Goal: Task Accomplishment & Management: Use online tool/utility

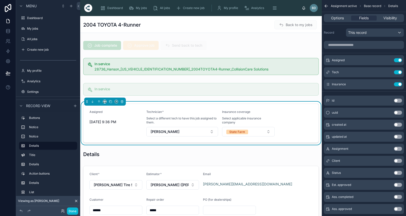
click at [213, 28] on div "2004 TOYOTA 4-Runner Back to my jobs" at bounding box center [200, 25] width 235 height 10
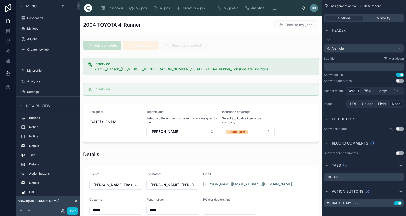
click at [294, 27] on span "Back to my jobs" at bounding box center [295, 25] width 42 height 5
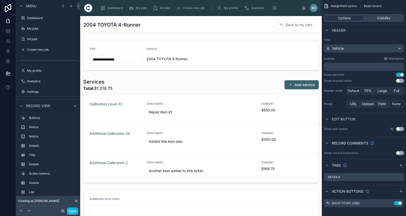
scroll to position [230, 0]
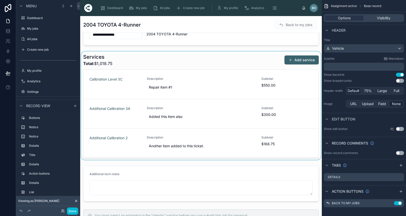
click at [257, 63] on div at bounding box center [200, 105] width 241 height 108
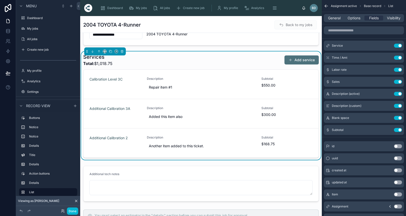
click at [307, 60] on button "Add service" at bounding box center [301, 59] width 34 height 9
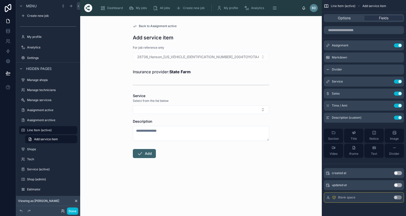
click at [307, 99] on div "Back to Assignment active Add service item For job reference only 28736_Hanson_…" at bounding box center [200, 116] width 241 height 200
click at [263, 113] on button "Select Button" at bounding box center [201, 109] width 136 height 9
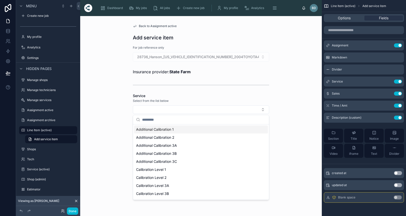
click at [278, 84] on div "Back to Assignment active Add service item For job reference only 28736_Hanson_…" at bounding box center [200, 116] width 241 height 200
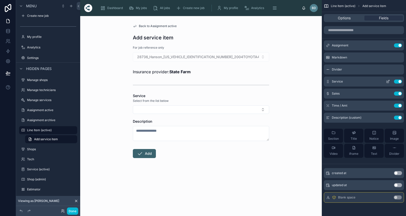
click at [361, 80] on div "Service Use setting" at bounding box center [364, 81] width 80 height 10
click at [387, 81] on icon "scrollable content" at bounding box center [388, 81] width 4 height 4
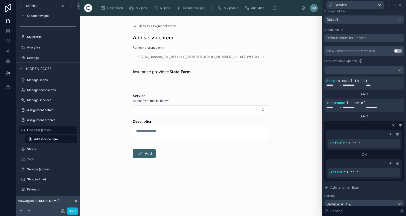
scroll to position [79, 0]
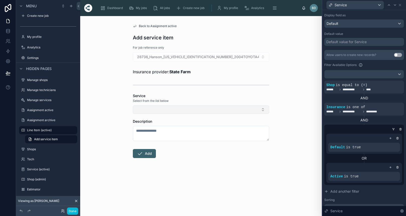
click at [256, 108] on button "Select Button" at bounding box center [201, 109] width 136 height 9
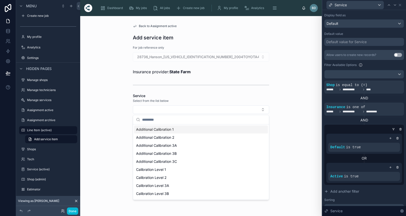
click at [289, 76] on div "Back to Assignment active Add service item For job reference only 28736_Hanson_…" at bounding box center [200, 116] width 241 height 200
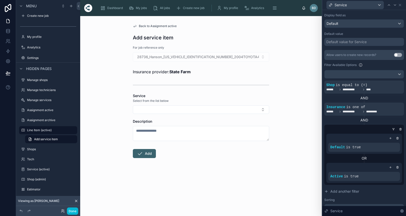
scroll to position [0, 0]
click at [264, 109] on button "Select Button" at bounding box center [201, 109] width 136 height 9
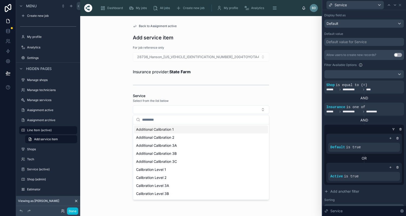
click at [286, 93] on div "Back to Assignment active Add service item For job reference only 28736_Hanson_…" at bounding box center [200, 116] width 241 height 200
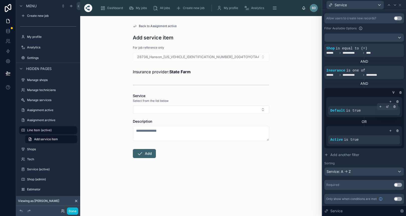
scroll to position [115, 0]
click at [365, 81] on div "AND" at bounding box center [364, 83] width 80 height 5
click at [351, 154] on span "Add another filter" at bounding box center [344, 154] width 29 height 5
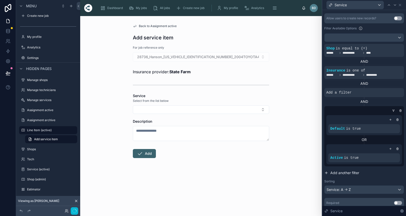
scroll to position [9, 0]
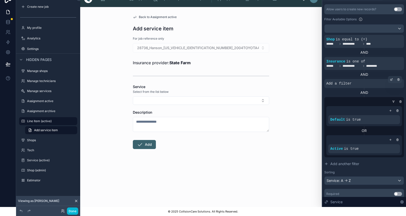
click at [346, 81] on span "Add a filter" at bounding box center [338, 83] width 25 height 5
click at [391, 78] on icon at bounding box center [391, 79] width 3 height 3
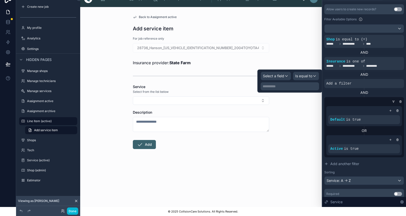
click at [281, 73] on div "Select a field" at bounding box center [276, 76] width 30 height 8
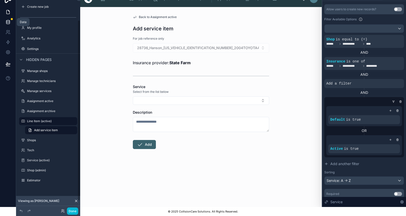
click at [7, 22] on icon at bounding box center [8, 22] width 5 height 5
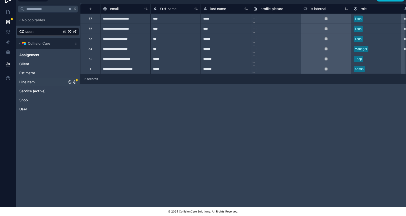
click at [74, 82] on icon "Line Item" at bounding box center [75, 82] width 4 height 4
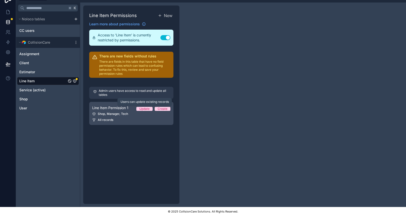
click at [148, 110] on div "Update" at bounding box center [144, 109] width 10 height 4
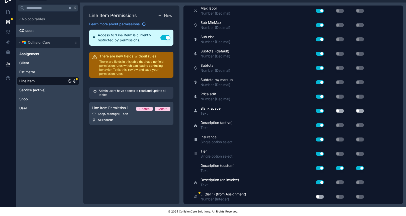
scroll to position [487, 0]
click at [319, 196] on button "Use setting" at bounding box center [320, 197] width 8 height 4
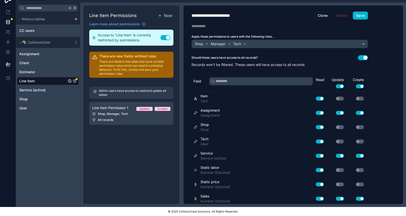
scroll to position [0, 0]
click at [361, 14] on button "Save" at bounding box center [360, 16] width 15 height 8
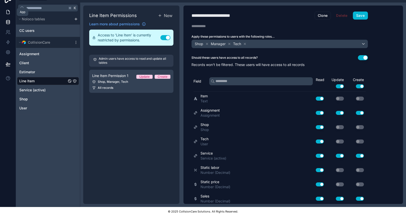
click at [9, 11] on icon at bounding box center [8, 12] width 3 height 4
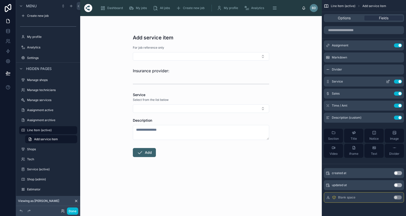
click at [390, 81] on button "scrollable content" at bounding box center [388, 81] width 8 height 4
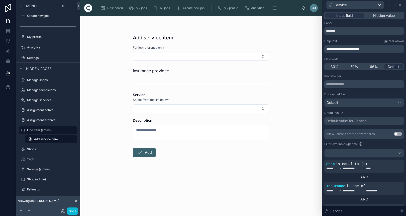
click at [361, 152] on div at bounding box center [363, 153] width 79 height 8
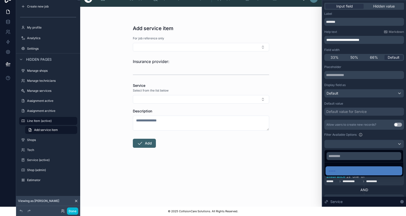
scroll to position [9, 0]
click at [374, 138] on div at bounding box center [364, 99] width 84 height 216
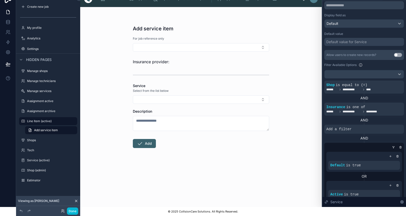
scroll to position [72, 0]
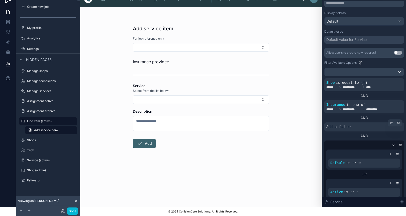
click at [360, 127] on div "Add a filter" at bounding box center [364, 126] width 80 height 9
click at [390, 122] on icon at bounding box center [391, 123] width 2 height 2
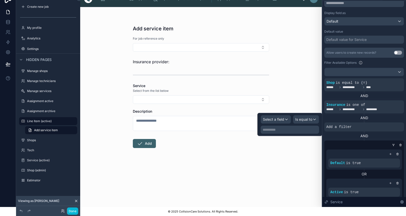
click at [289, 119] on div "Select a field" at bounding box center [276, 119] width 30 height 8
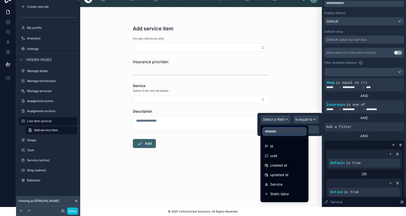
click at [276, 132] on input "text" at bounding box center [284, 131] width 44 height 8
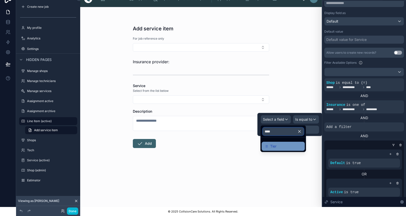
type input "****"
click at [269, 145] on div "Tier" at bounding box center [270, 146] width 12 height 6
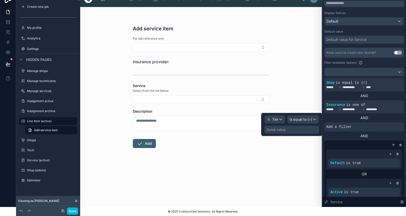
click at [301, 121] on span "Is equal to (=)" at bounding box center [300, 119] width 23 height 5
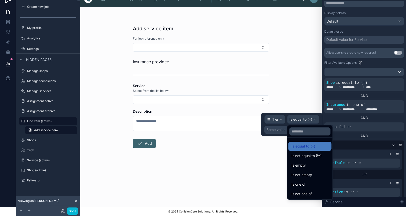
click at [274, 131] on div at bounding box center [291, 124] width 61 height 23
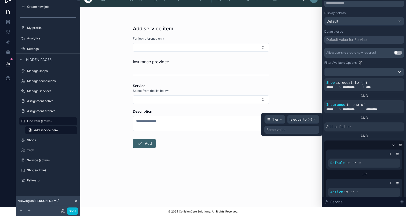
click at [274, 127] on div "Some value" at bounding box center [275, 129] width 19 height 5
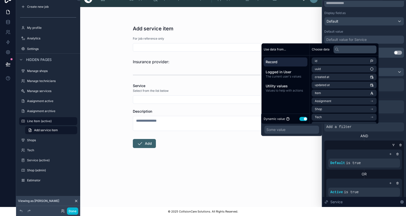
click at [271, 130] on div "Some value" at bounding box center [275, 129] width 19 height 5
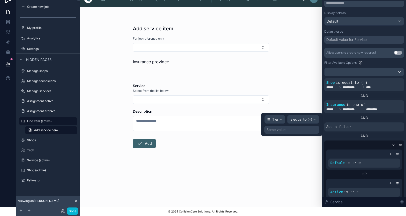
click at [271, 130] on div "Some value" at bounding box center [275, 129] width 19 height 5
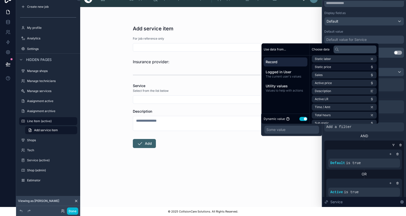
scroll to position [74, 0]
click at [344, 50] on input "text" at bounding box center [354, 49] width 43 height 8
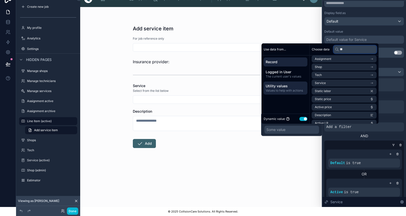
type input "**"
click at [289, 88] on span "Utility values" at bounding box center [285, 85] width 40 height 5
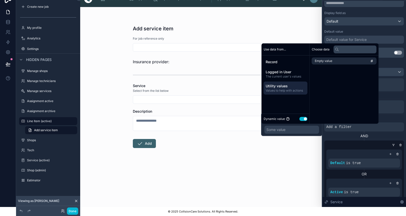
click at [302, 117] on button "Use setting" at bounding box center [303, 119] width 8 height 4
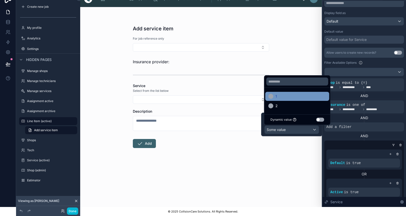
click at [283, 97] on div "1" at bounding box center [297, 96] width 58 height 6
click at [262, 173] on form "For job reference only Insurance provider: Service Select from the list below D…" at bounding box center [201, 108] width 136 height 144
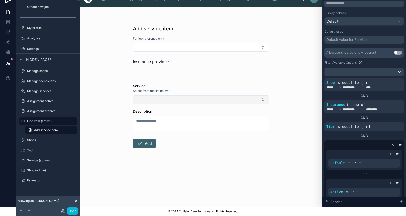
click at [171, 97] on button "Select Button" at bounding box center [201, 99] width 136 height 9
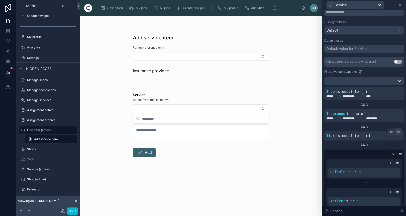
click at [398, 131] on icon at bounding box center [398, 131] width 2 height 0
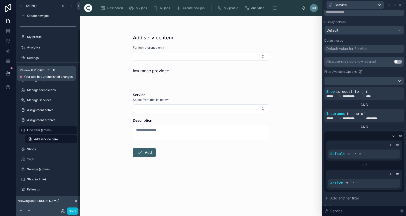
click at [4, 71] on button at bounding box center [8, 73] width 11 height 14
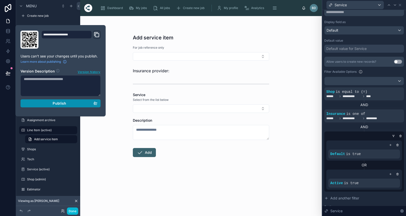
click at [48, 105] on div "Publish" at bounding box center [61, 103] width 74 height 5
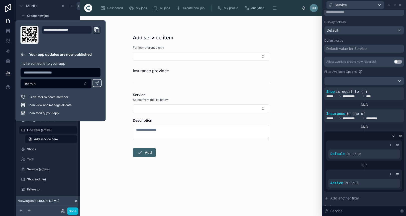
click at [130, 34] on div "Add service item For job reference only Insurance provider: Service Select from…" at bounding box center [201, 102] width 144 height 173
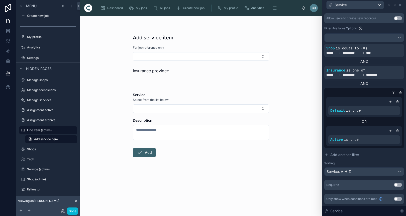
scroll to position [115, 0]
click at [389, 129] on icon at bounding box center [390, 130] width 3 height 3
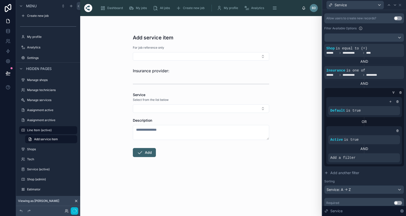
scroll to position [9, 0]
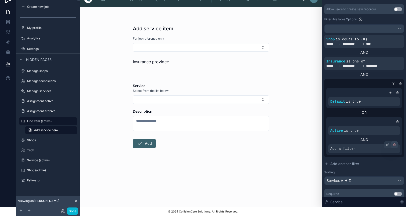
click at [395, 145] on icon at bounding box center [394, 144] width 3 height 3
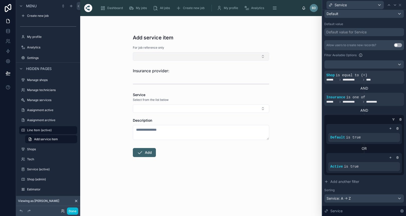
scroll to position [0, 0]
click at [140, 8] on span "My jobs" at bounding box center [141, 8] width 11 height 4
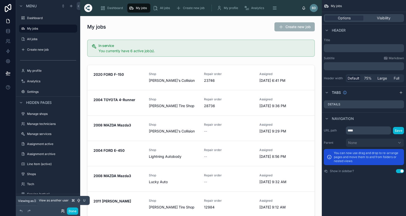
click at [61, 210] on icon at bounding box center [63, 211] width 4 height 4
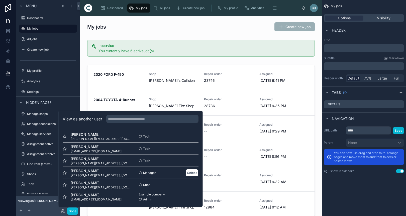
scroll to position [1, 0]
click at [192, 184] on button "Select" at bounding box center [191, 184] width 13 height 7
click at [134, 78] on div at bounding box center [200, 142] width 233 height 158
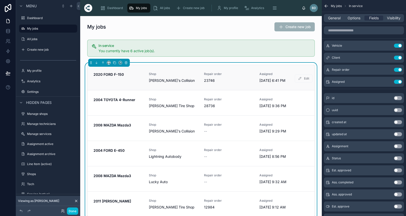
click at [181, 73] on span "Shop" at bounding box center [173, 74] width 49 height 4
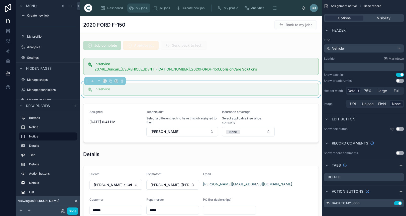
click at [142, 7] on span "My jobs" at bounding box center [141, 8] width 11 height 4
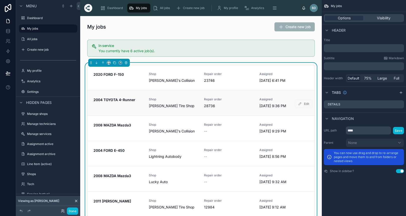
click at [123, 99] on strong "2004 TOYOTA 4-Runner" at bounding box center [114, 99] width 42 height 4
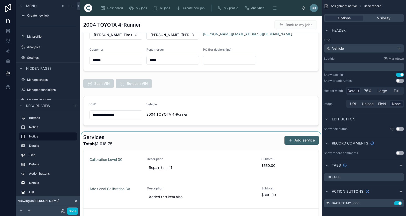
scroll to position [150, 0]
click at [275, 140] on div at bounding box center [200, 185] width 241 height 108
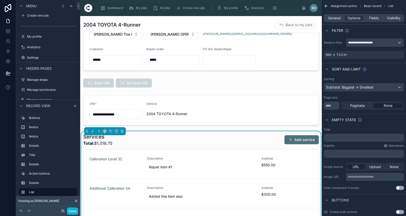
click at [299, 139] on button "Add service" at bounding box center [301, 139] width 34 height 9
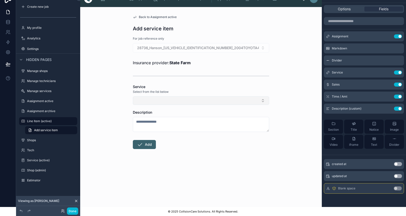
click at [260, 101] on button "Select Button" at bounding box center [201, 100] width 136 height 9
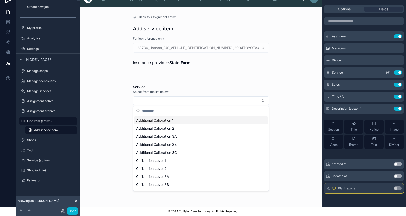
click at [354, 75] on div "Service Use setting" at bounding box center [364, 72] width 80 height 10
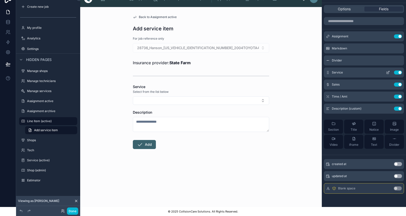
click at [389, 72] on icon "scrollable content" at bounding box center [388, 71] width 1 height 1
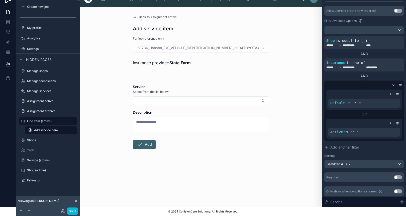
scroll to position [115, 0]
click at [350, 148] on span "Add another filter" at bounding box center [344, 146] width 29 height 5
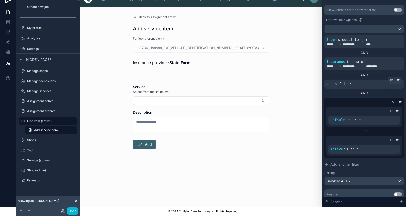
click at [347, 86] on span "Add a filter" at bounding box center [338, 83] width 25 height 5
click at [391, 82] on div at bounding box center [391, 79] width 7 height 7
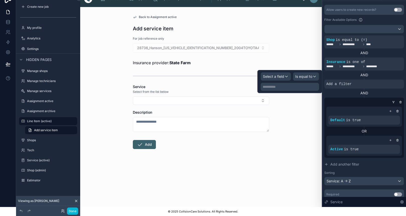
click at [277, 80] on div "Select a field" at bounding box center [276, 76] width 30 height 8
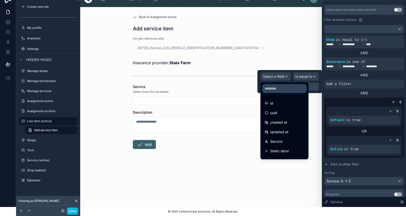
click at [272, 88] on input "text" at bounding box center [284, 88] width 44 height 8
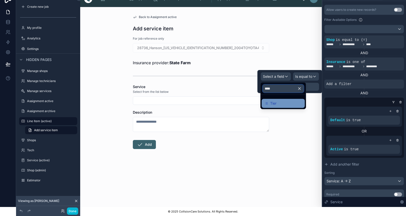
type input "****"
click at [271, 102] on span "Tier" at bounding box center [273, 103] width 6 height 6
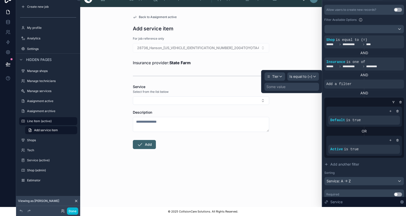
click at [305, 76] on span "Is equal to (=)" at bounding box center [300, 76] width 23 height 5
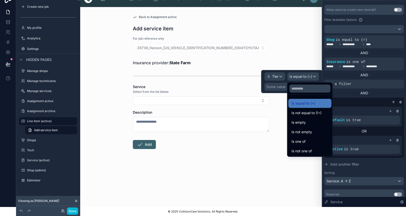
click at [278, 85] on div at bounding box center [291, 81] width 61 height 23
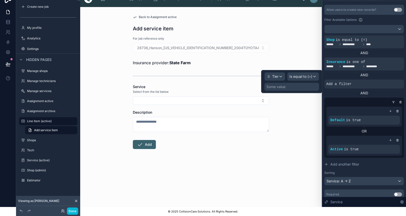
click at [278, 85] on div "Some value" at bounding box center [275, 86] width 19 height 5
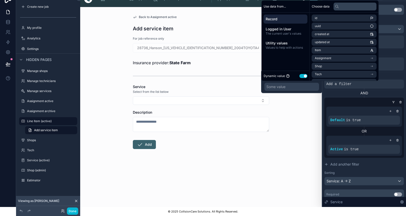
click at [261, 81] on div "Tier Is equal to (=) Some value" at bounding box center [291, 81] width 61 height 23
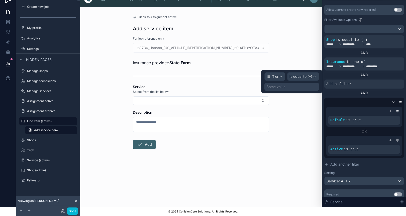
click at [303, 78] on span "Is equal to (=)" at bounding box center [300, 76] width 23 height 5
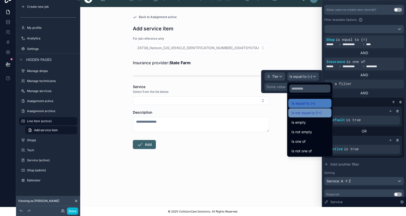
click at [305, 111] on span "Is not equal to (!=)" at bounding box center [306, 113] width 30 height 6
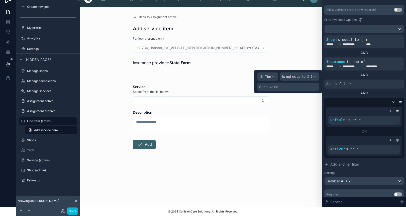
click at [289, 88] on div "Some value" at bounding box center [288, 87] width 62 height 8
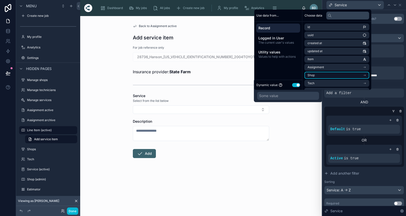
scroll to position [0, 0]
click at [296, 85] on button "Use setting" at bounding box center [296, 85] width 8 height 4
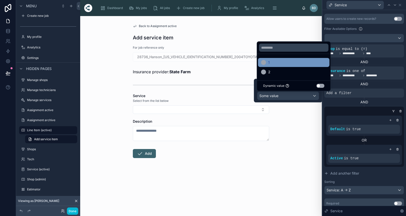
click at [283, 61] on div "1" at bounding box center [293, 62] width 65 height 6
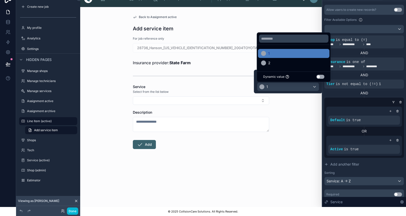
click at [288, 137] on div "Back to Assignment active Add service item For job reference only 28736_Hanson_…" at bounding box center [200, 107] width 241 height 200
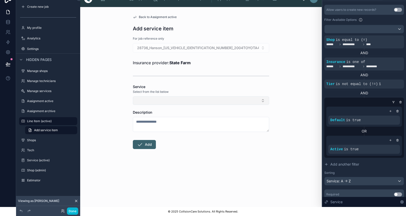
click at [180, 100] on button "Select Button" at bounding box center [201, 100] width 136 height 9
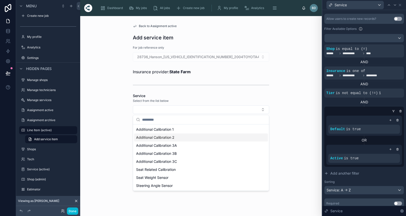
scroll to position [0, 0]
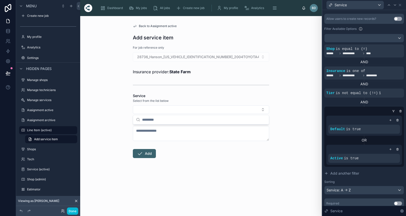
click at [288, 101] on div "Back to Assignment active Add service item For job reference only 28736_Hanson_…" at bounding box center [200, 116] width 241 height 200
click at [261, 110] on button "Select Button" at bounding box center [201, 109] width 136 height 9
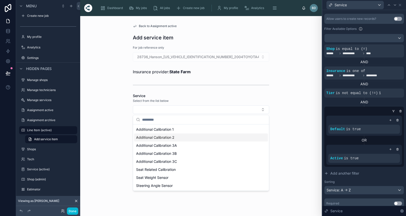
click at [299, 98] on div "Back to Assignment active Add service item For job reference only 28736_Hanson_…" at bounding box center [200, 116] width 241 height 200
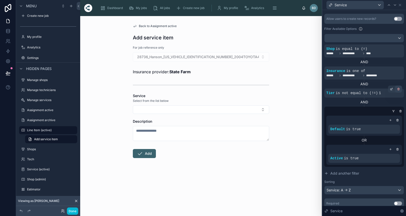
click at [399, 90] on icon at bounding box center [398, 89] width 2 height 2
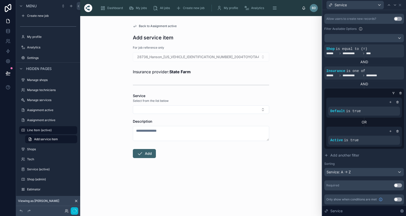
scroll to position [9, 0]
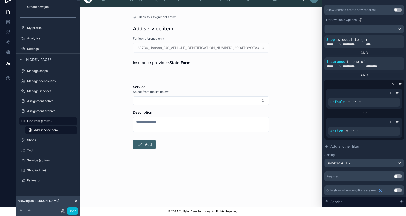
click at [289, 104] on div "Back to Assignment active Add service item For job reference only 28736_Hanson_…" at bounding box center [200, 107] width 241 height 200
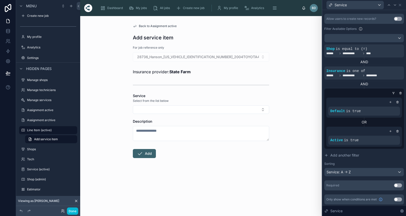
scroll to position [0, 0]
click at [263, 109] on button "Select Button" at bounding box center [201, 109] width 136 height 9
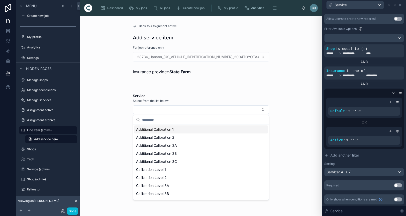
click at [293, 112] on div "Back to Assignment active Add service item For job reference only 28736_Hanson_…" at bounding box center [200, 116] width 241 height 200
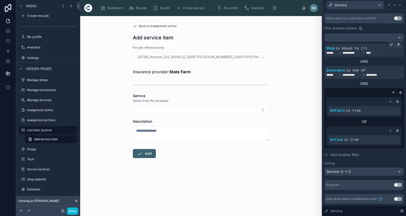
scroll to position [115, 0]
click at [200, 111] on button "Select Button" at bounding box center [201, 109] width 136 height 9
click at [117, 113] on div "Back to Assignment active Add service item For job reference only 28736_Hanson_…" at bounding box center [200, 116] width 241 height 200
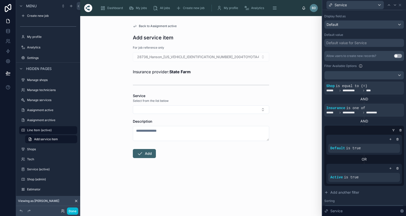
scroll to position [78, 0]
click at [302, 104] on div "Back to Assignment active Add service item For job reference only 28736_Hanson_…" at bounding box center [200, 116] width 241 height 200
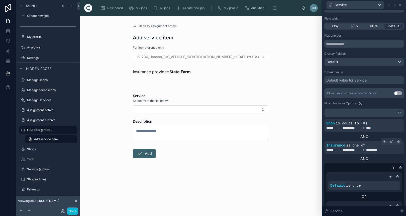
scroll to position [40, 0]
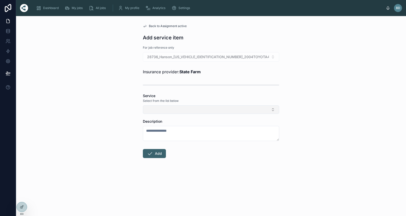
click at [183, 109] on button "Select Button" at bounding box center [211, 109] width 136 height 9
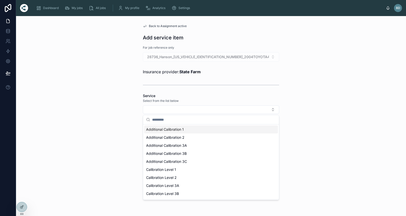
click at [117, 111] on div "Back to Assignment active Add service item For job reference only 28736_Hanson_…" at bounding box center [211, 116] width 390 height 200
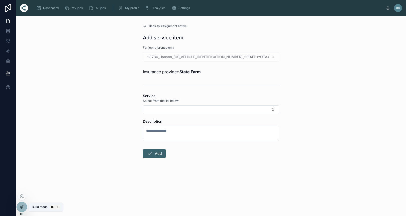
click at [22, 207] on icon at bounding box center [22, 207] width 4 height 4
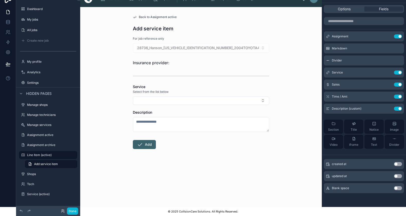
scroll to position [26, 0]
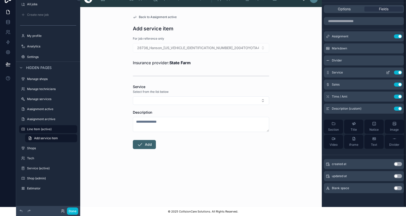
click at [387, 73] on icon "scrollable content" at bounding box center [388, 72] width 4 height 4
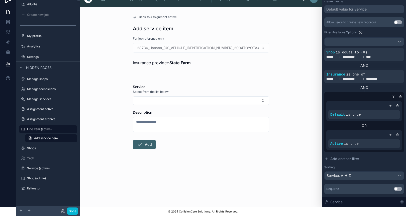
scroll to position [106, 0]
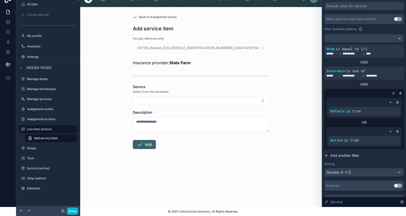
click at [333, 155] on span "Add another filter" at bounding box center [344, 155] width 29 height 5
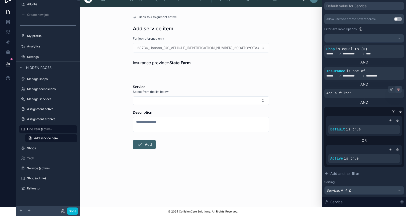
click at [397, 89] on icon at bounding box center [398, 89] width 2 height 0
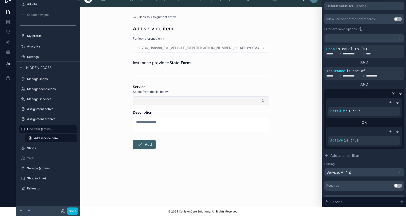
click at [262, 101] on button "Select Button" at bounding box center [201, 100] width 136 height 9
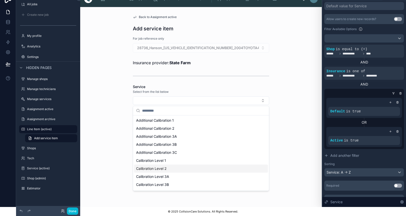
scroll to position [0, 0]
click at [292, 86] on div "Back to Assignment active Add service item For job reference only 28736_Hanson_…" at bounding box center [200, 107] width 241 height 200
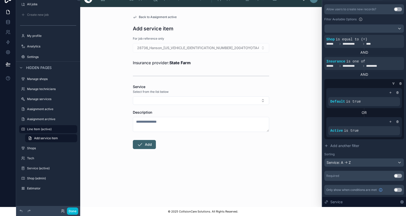
scroll to position [115, 0]
click at [393, 85] on icon at bounding box center [393, 83] width 3 height 3
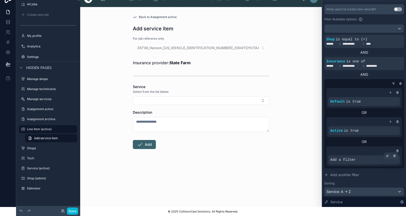
click at [369, 158] on div "Add a filter" at bounding box center [364, 159] width 72 height 9
click at [387, 155] on icon at bounding box center [387, 155] width 3 height 3
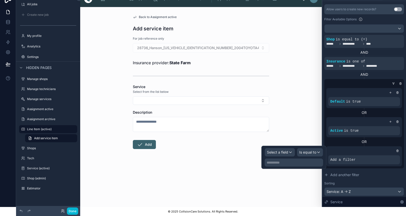
click at [287, 154] on span "Select a field" at bounding box center [277, 152] width 21 height 4
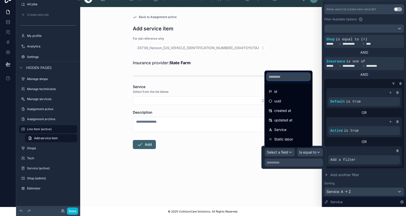
click at [278, 78] on input "text" at bounding box center [288, 77] width 44 height 8
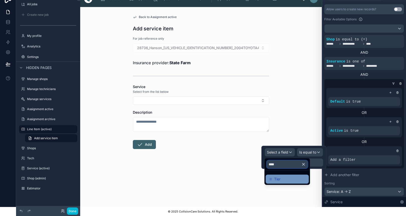
type input "****"
click at [275, 178] on span "Tier" at bounding box center [277, 179] width 6 height 6
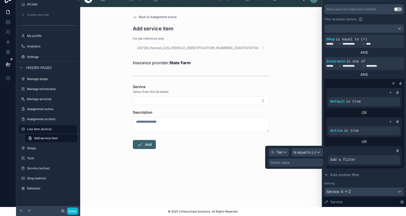
click at [294, 166] on div "Some value" at bounding box center [295, 162] width 55 height 8
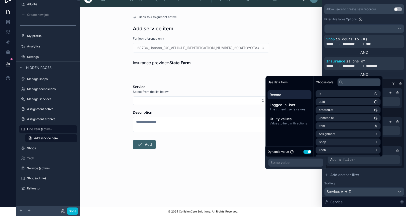
click at [306, 150] on button "Use setting" at bounding box center [307, 152] width 8 height 4
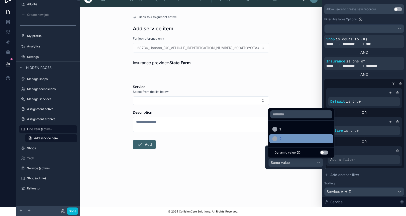
click at [289, 141] on div "2" at bounding box center [301, 138] width 58 height 6
click at [232, 163] on form "For job reference only 28736_Hanson_JTEBT14R048010318_2004TOYOTA4-Runner_Collis…" at bounding box center [201, 108] width 136 height 145
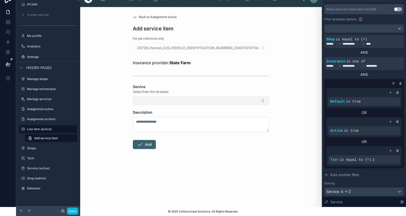
click at [194, 99] on button "Select Button" at bounding box center [201, 100] width 136 height 9
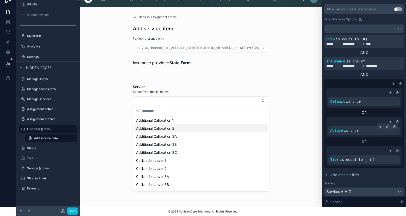
scroll to position [0, 0]
click at [365, 163] on div "Tier is equal to (=) 2" at bounding box center [364, 159] width 72 height 9
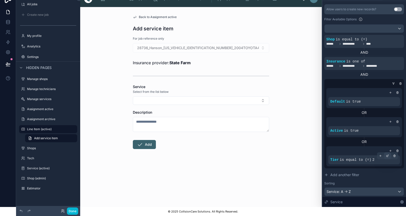
click at [387, 157] on icon at bounding box center [387, 156] width 2 height 2
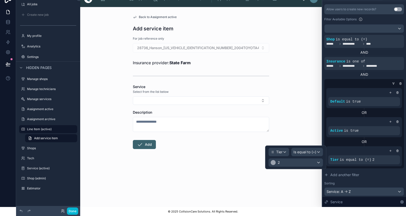
click at [307, 162] on div "2" at bounding box center [295, 162] width 54 height 8
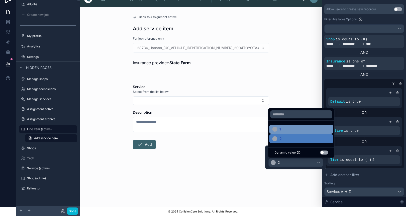
click at [289, 129] on div "1" at bounding box center [301, 129] width 58 height 6
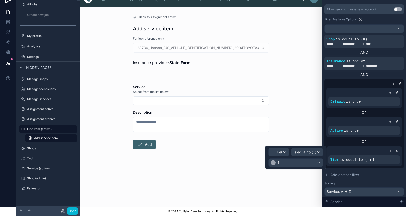
click at [228, 154] on form "For job reference only 28736_Hanson_JTEBT14R048010318_2004TOYOTA4-Runner_Collis…" at bounding box center [201, 108] width 136 height 145
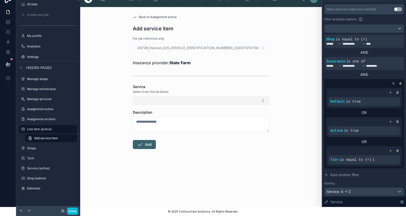
click at [191, 100] on button "Select Button" at bounding box center [201, 100] width 136 height 9
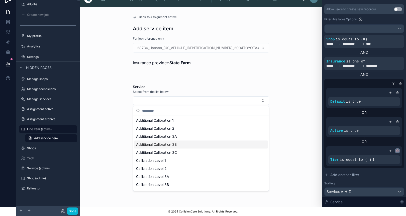
click at [397, 151] on icon at bounding box center [397, 151] width 0 height 1
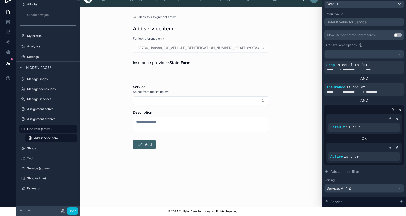
scroll to position [83, 0]
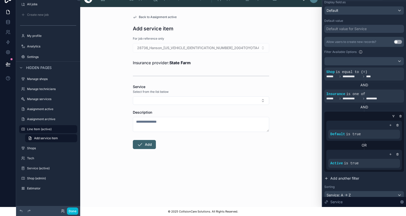
click at [341, 177] on span "Add another filter" at bounding box center [344, 178] width 29 height 5
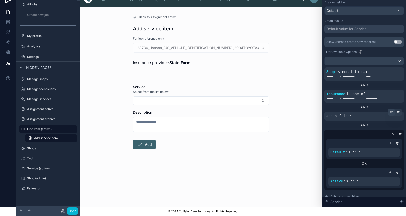
click at [391, 111] on icon at bounding box center [391, 111] width 3 height 3
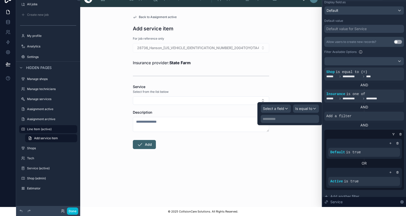
click at [274, 108] on span "Select a field" at bounding box center [273, 108] width 21 height 4
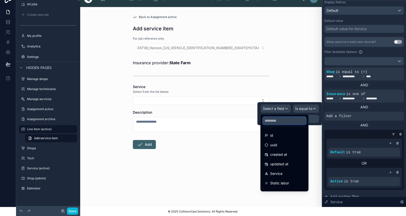
click at [270, 119] on input "text" at bounding box center [284, 120] width 44 height 8
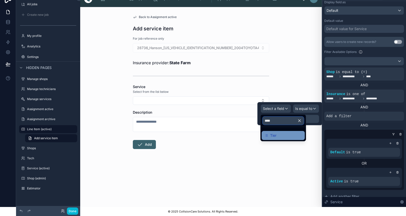
type input "****"
click at [277, 135] on div "Tier" at bounding box center [282, 135] width 37 height 6
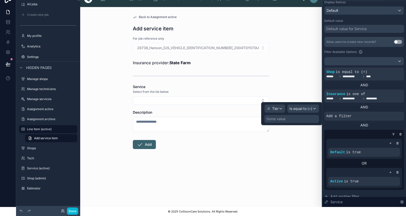
click at [298, 110] on span "Is equal to (=)" at bounding box center [300, 108] width 23 height 5
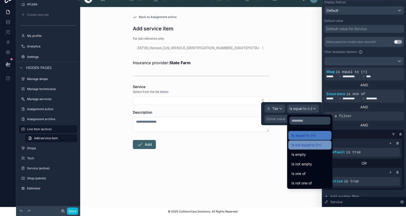
click at [296, 146] on span "Is not equal to (!=)" at bounding box center [306, 145] width 30 height 6
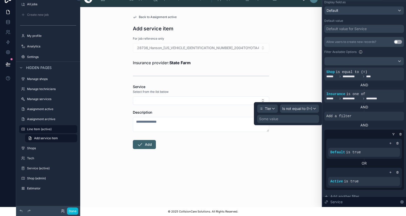
click at [280, 120] on div "Some value" at bounding box center [288, 119] width 62 height 8
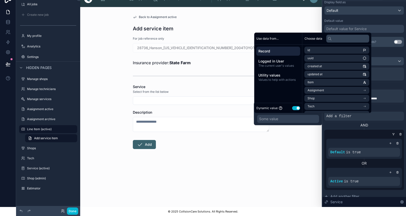
click at [294, 108] on button "Use setting" at bounding box center [296, 108] width 8 height 4
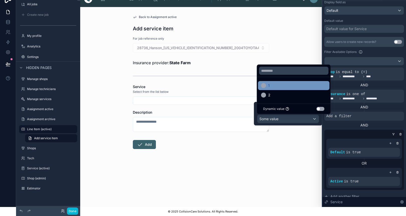
click at [277, 85] on div "1" at bounding box center [293, 85] width 65 height 6
click at [276, 138] on div "Back to Assignment active Add service item For job reference only 28736_Hanson_…" at bounding box center [200, 107] width 241 height 200
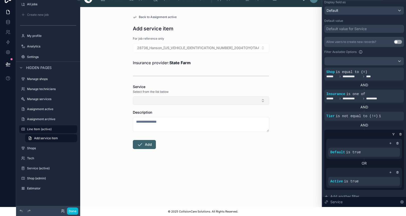
click at [261, 98] on button "Select Button" at bounding box center [201, 100] width 136 height 9
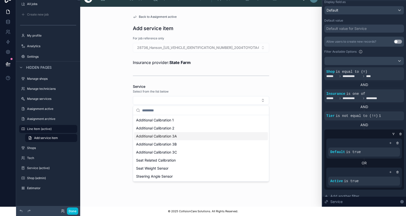
scroll to position [9, 0]
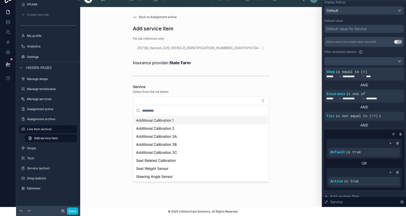
click at [281, 76] on div "Back to Assignment active Add service item For job reference only 28736_Hanson_…" at bounding box center [200, 107] width 241 height 200
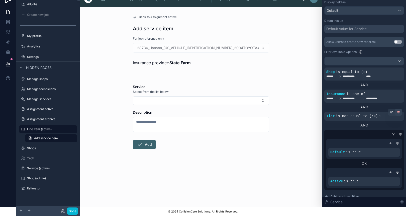
click at [399, 112] on icon at bounding box center [398, 111] width 3 height 3
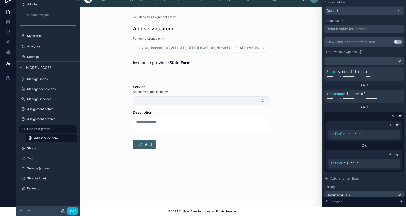
click at [202, 99] on button "Select Button" at bounding box center [201, 100] width 136 height 9
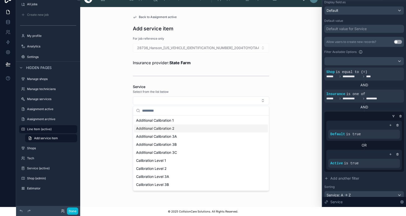
scroll to position [0, 0]
click at [122, 114] on div "Back to Assignment active Add service item For job reference only 28736_Hanson_…" at bounding box center [200, 107] width 241 height 200
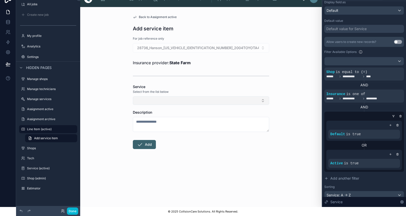
click at [162, 99] on button "Select Button" at bounding box center [201, 100] width 136 height 9
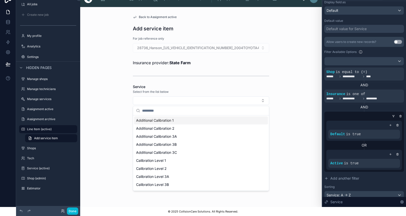
click at [109, 126] on div "Back to Assignment active Add service item For job reference only 28736_Hanson_…" at bounding box center [200, 107] width 241 height 200
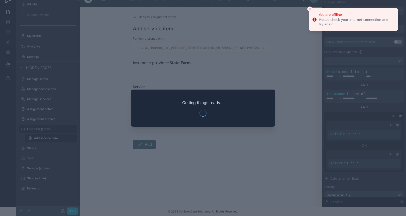
click at [310, 10] on icon "Close toast" at bounding box center [309, 9] width 3 height 3
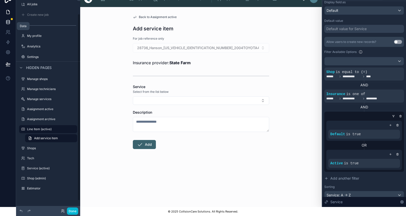
click at [8, 20] on icon at bounding box center [7, 20] width 3 height 1
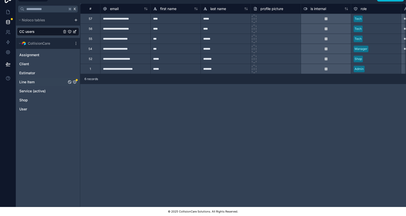
click at [75, 80] on icon "Line Item" at bounding box center [75, 82] width 4 height 4
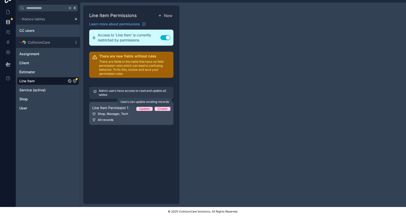
click at [149, 109] on div "Update" at bounding box center [144, 109] width 10 height 4
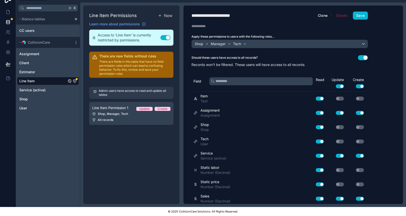
drag, startPoint x: 278, startPoint y: 104, endPoint x: 278, endPoint y: 224, distance: 120.5
click at [278, 215] on html "**********" at bounding box center [203, 103] width 406 height 225
click at [399, 137] on div "**********" at bounding box center [292, 105] width 219 height 198
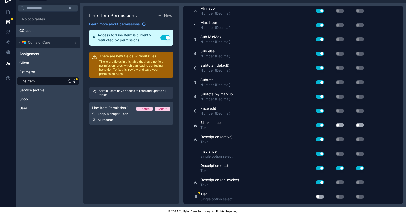
scroll to position [473, 0]
click at [321, 196] on button "Use setting" at bounding box center [320, 197] width 8 height 4
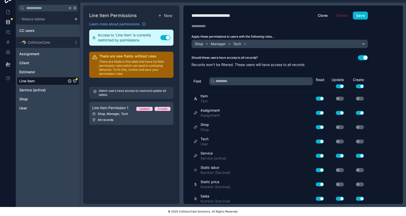
scroll to position [0, 0]
click at [363, 18] on button "Save" at bounding box center [360, 16] width 15 height 8
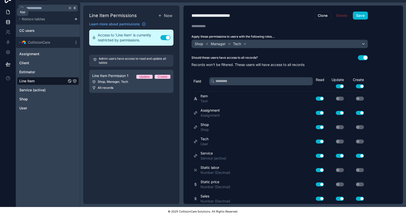
click at [8, 15] on link at bounding box center [8, 12] width 16 height 10
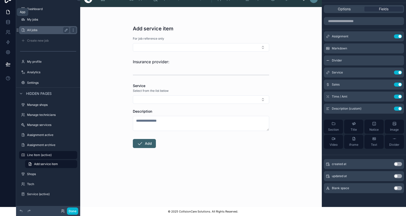
scroll to position [26, 0]
